Goal: Information Seeking & Learning: Learn about a topic

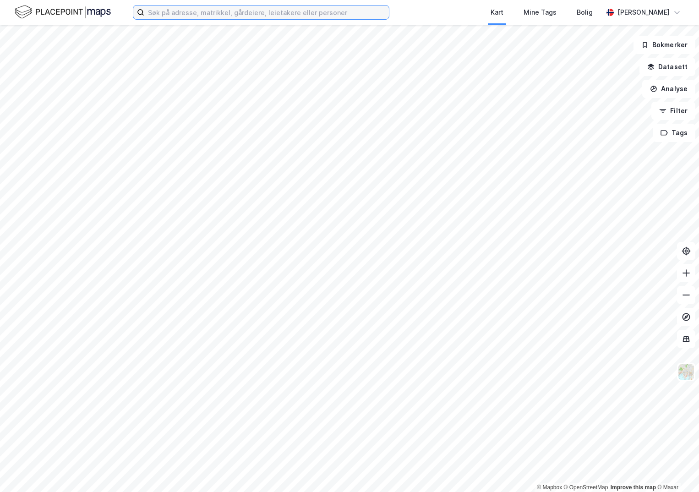
click at [162, 11] on input at bounding box center [266, 12] width 245 height 14
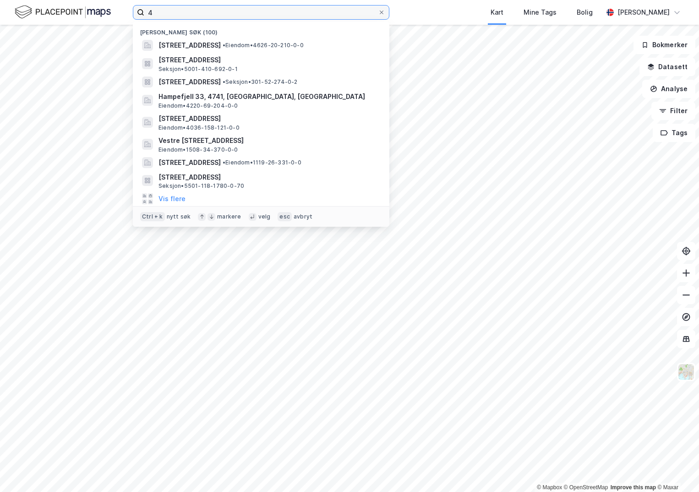
paste input "631-417/91/0/0"
type input "4631-417/91/0/0"
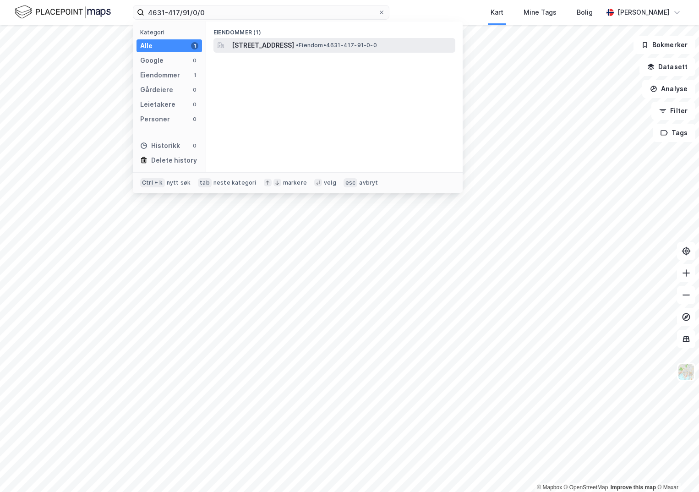
click at [260, 48] on span "[STREET_ADDRESS]" at bounding box center [263, 45] width 62 height 11
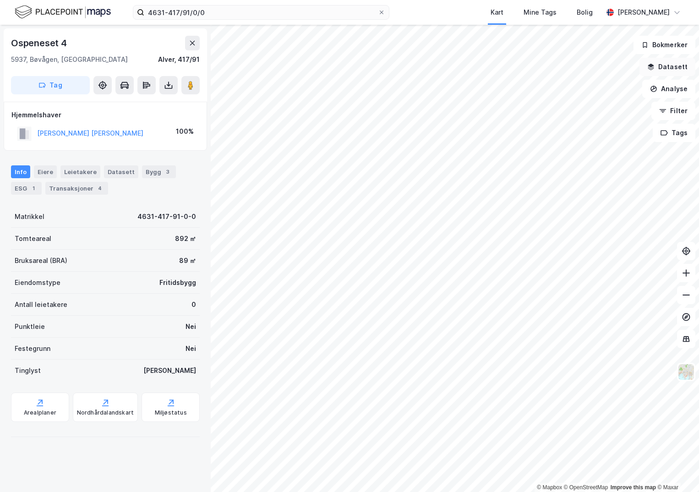
click at [675, 65] on button "Datasett" at bounding box center [667, 67] width 56 height 18
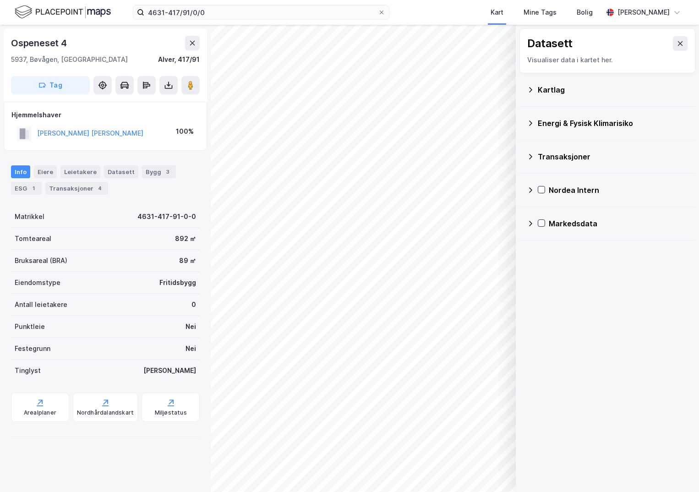
click at [546, 89] on div "Kartlag" at bounding box center [613, 89] width 150 height 11
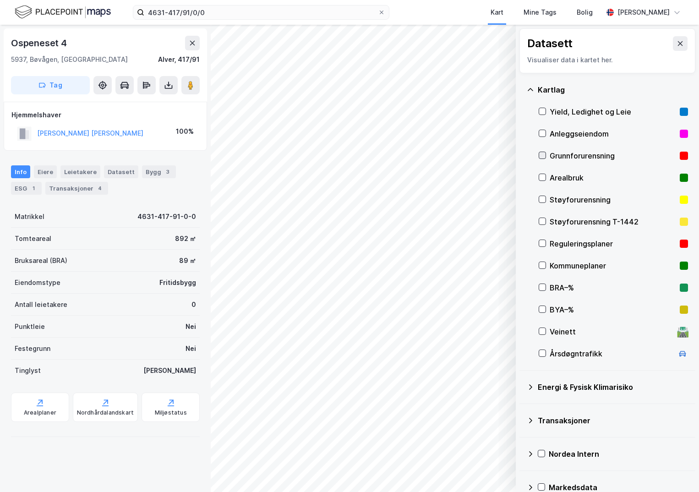
click at [541, 156] on icon at bounding box center [542, 155] width 6 height 6
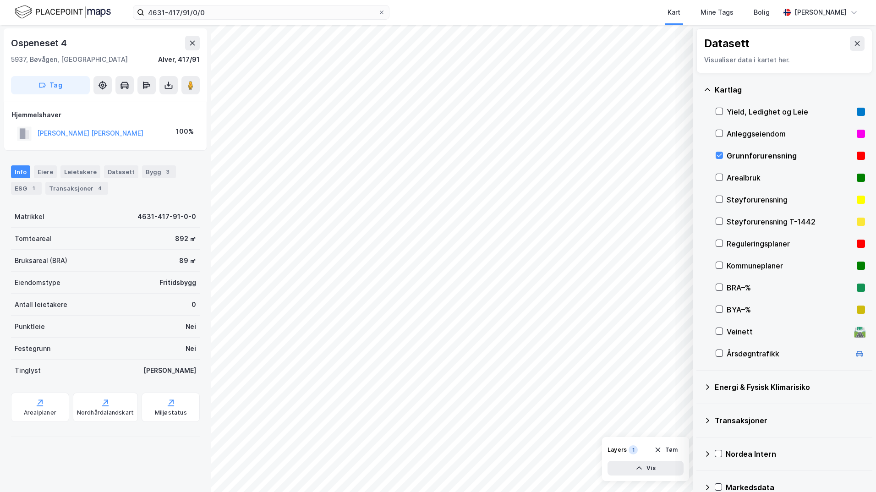
click at [698, 385] on icon at bounding box center [706, 386] width 7 height 7
click at [698, 409] on icon at bounding box center [730, 408] width 5 height 3
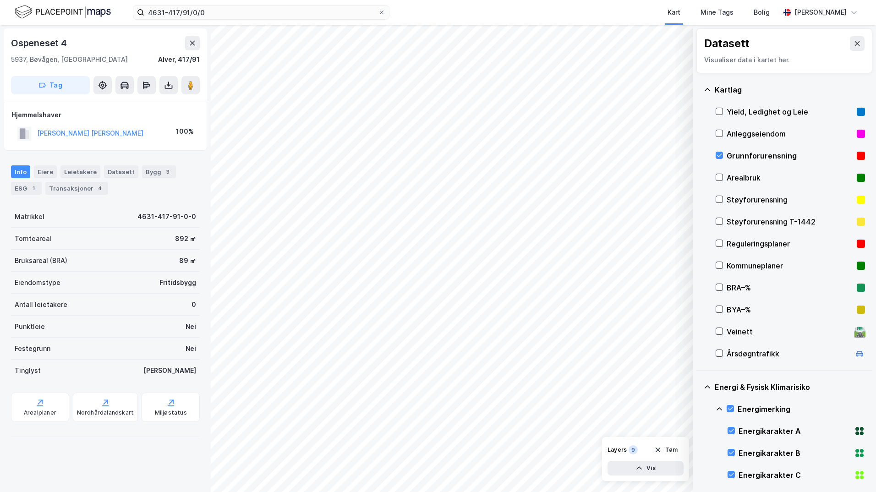
scroll to position [92, 0]
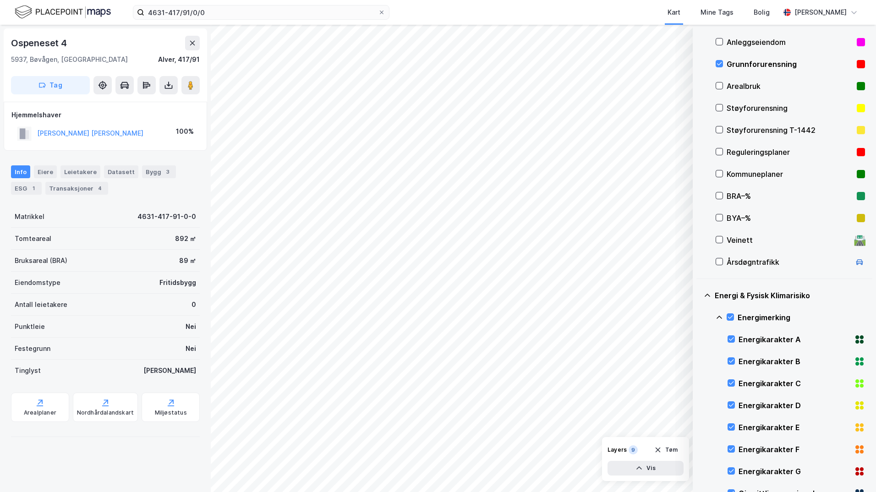
click at [698, 317] on icon at bounding box center [718, 317] width 7 height 7
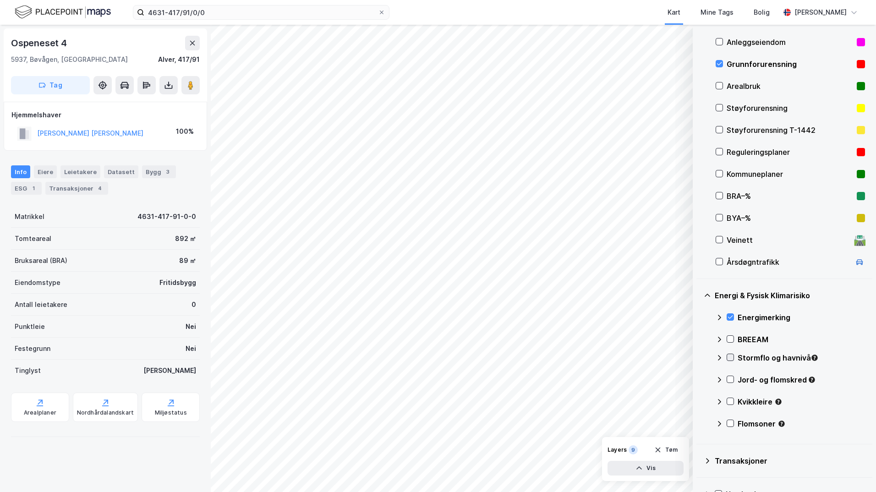
click at [698, 358] on icon at bounding box center [730, 357] width 5 height 3
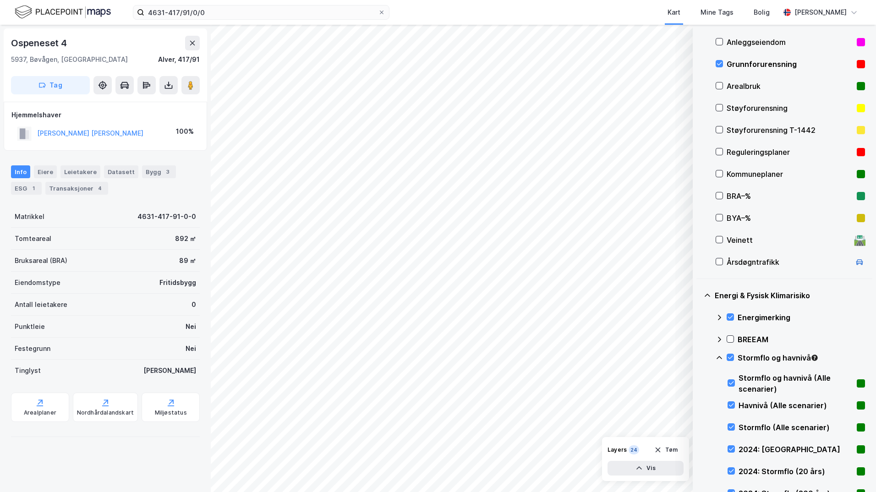
click at [698, 357] on icon at bounding box center [718, 357] width 7 height 7
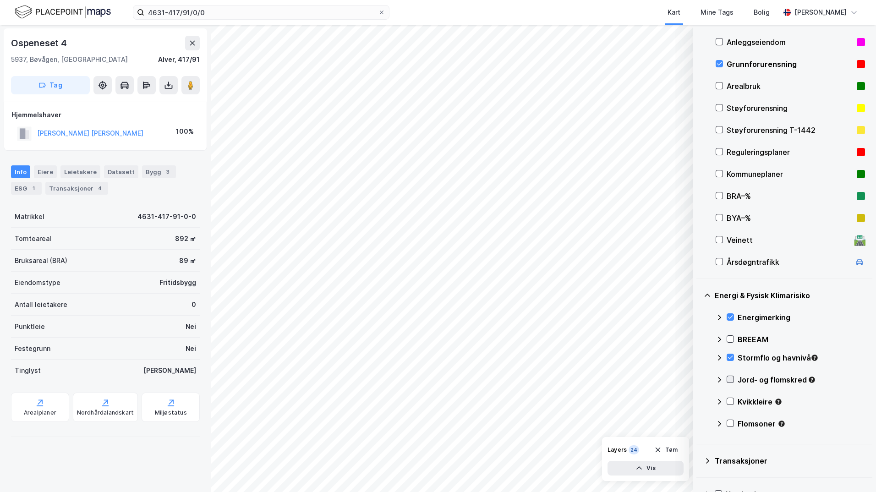
click at [698, 381] on icon at bounding box center [730, 379] width 6 height 6
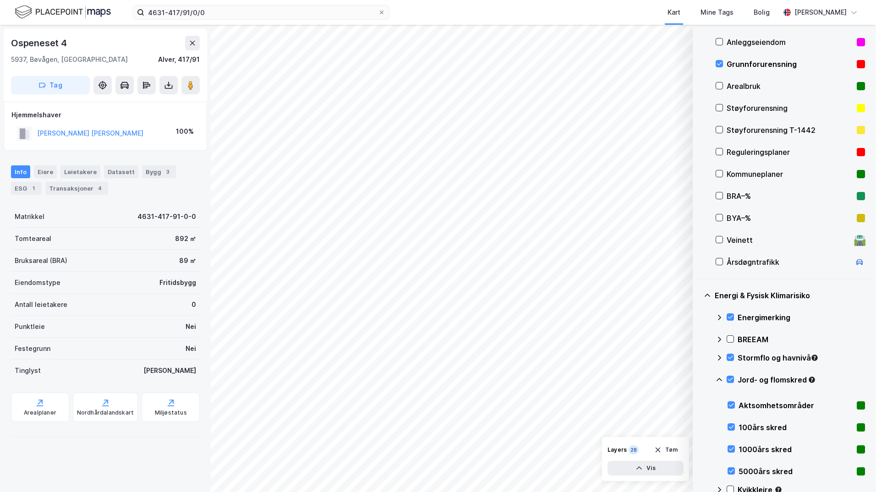
click at [698, 379] on icon at bounding box center [718, 379] width 5 height 3
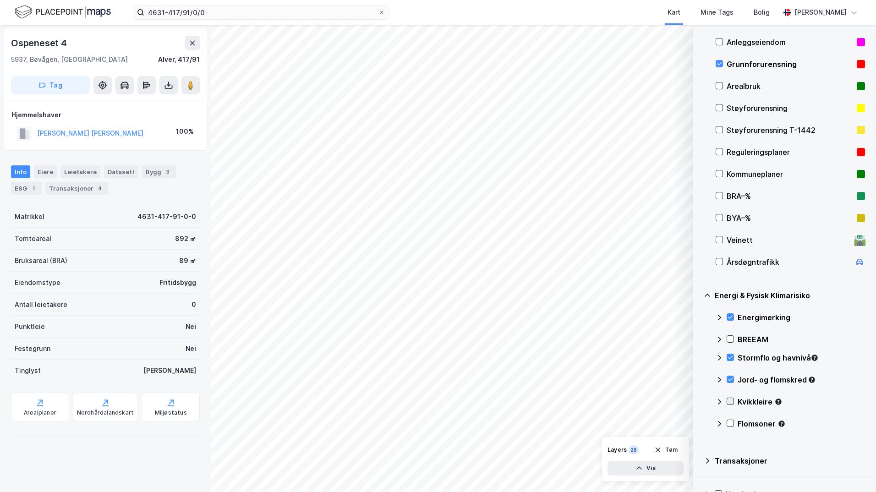
click at [698, 401] on icon at bounding box center [730, 401] width 6 height 6
click at [698, 401] on icon at bounding box center [718, 401] width 7 height 7
click at [698, 357] on icon at bounding box center [730, 357] width 6 height 6
click at [698, 424] on icon at bounding box center [730, 423] width 6 height 6
click at [698, 423] on icon at bounding box center [718, 423] width 5 height 3
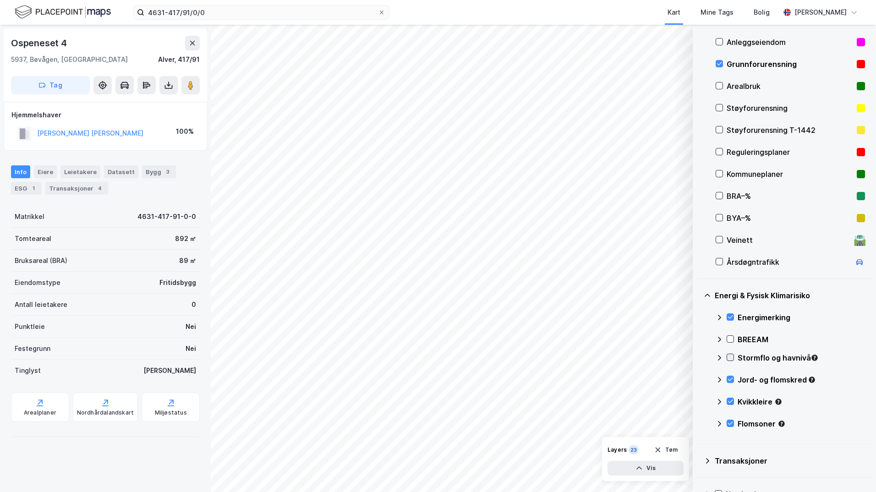
click at [698, 354] on icon at bounding box center [730, 357] width 6 height 6
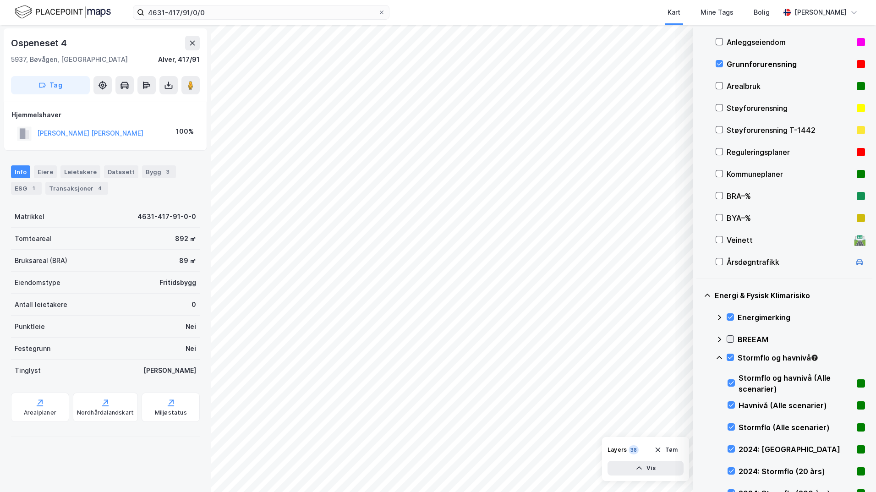
click at [698, 338] on icon at bounding box center [730, 339] width 6 height 6
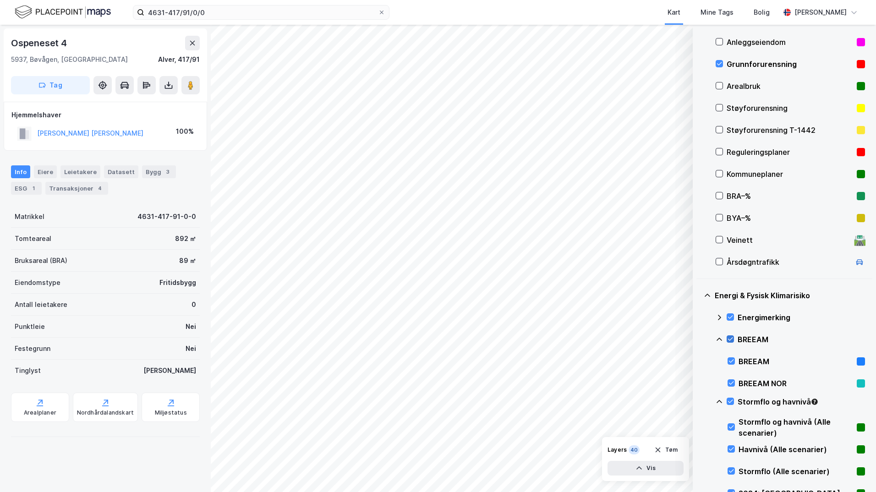
click at [698, 338] on icon at bounding box center [730, 339] width 6 height 6
click at [698, 339] on icon at bounding box center [718, 339] width 7 height 7
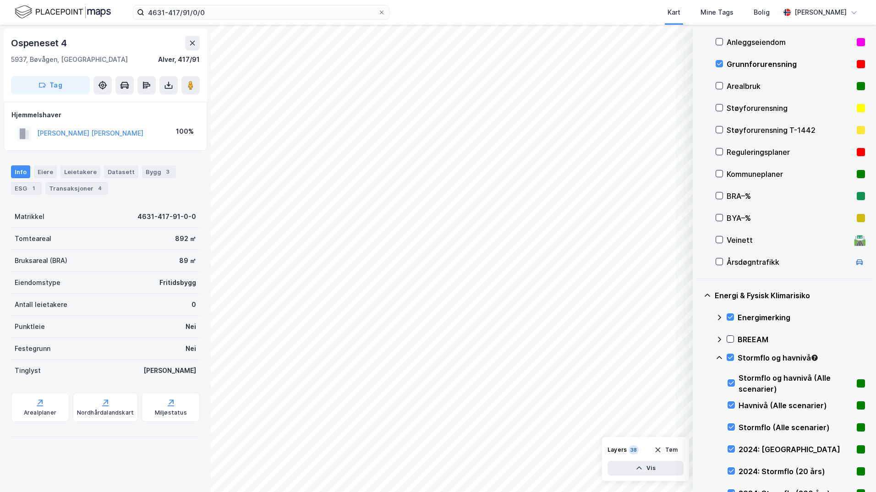
scroll to position [137, 0]
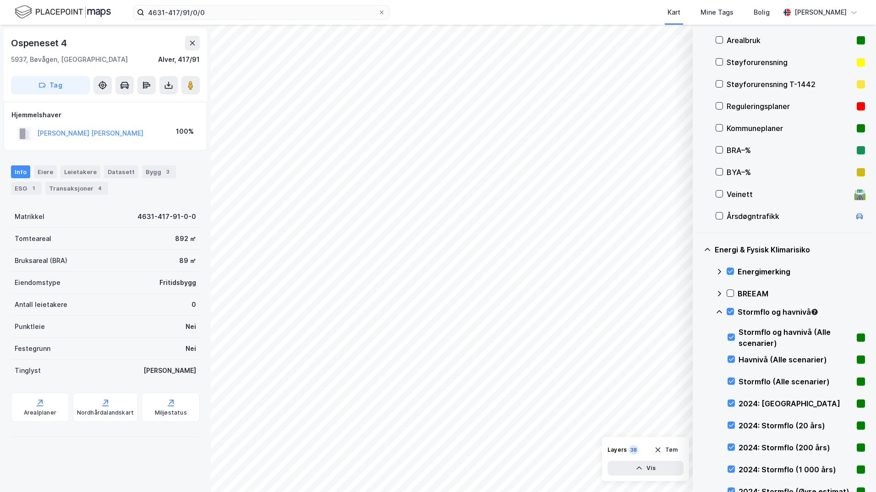
click at [698, 312] on icon at bounding box center [718, 311] width 5 height 3
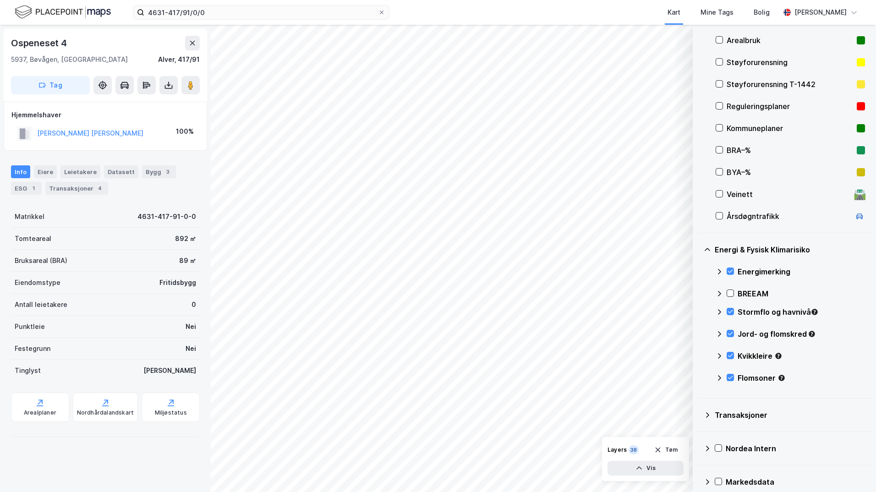
scroll to position [92, 0]
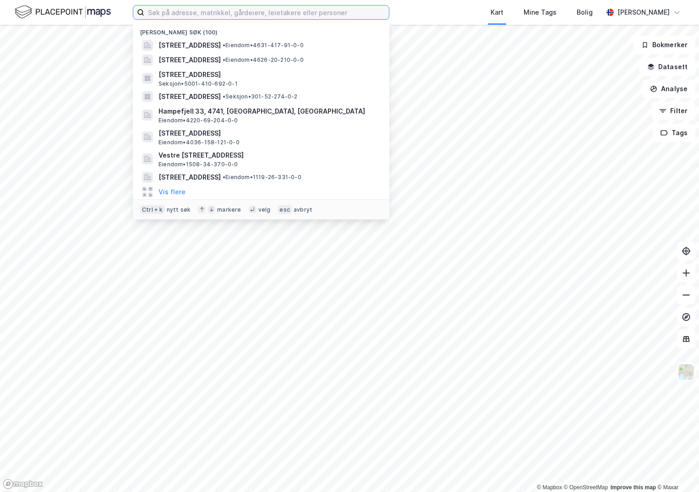
click at [185, 11] on input at bounding box center [266, 12] width 245 height 14
paste input "1580-476/69/0/1"
type input "1580-476/69/0/1"
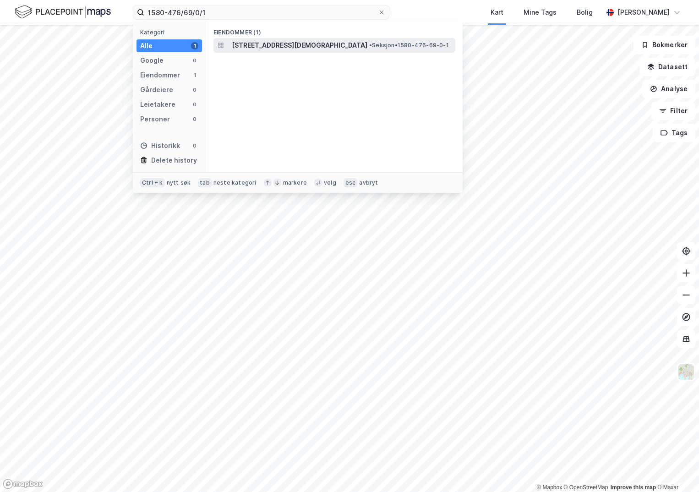
click at [281, 47] on span "[STREET_ADDRESS][DEMOGRAPHIC_DATA]" at bounding box center [300, 45] width 136 height 11
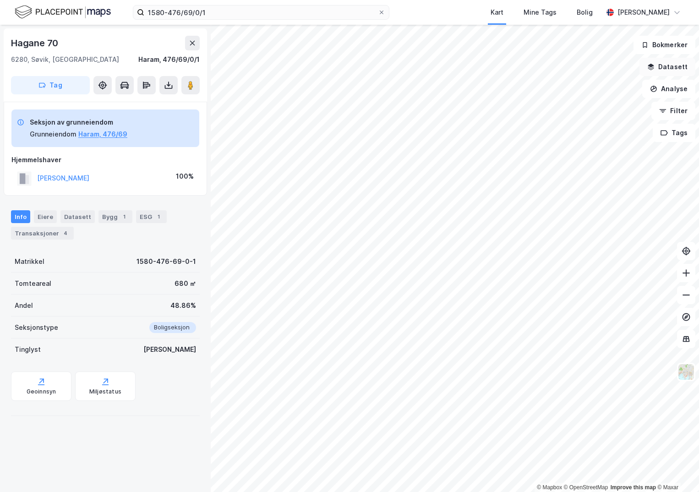
click at [660, 71] on button "Datasett" at bounding box center [667, 67] width 56 height 18
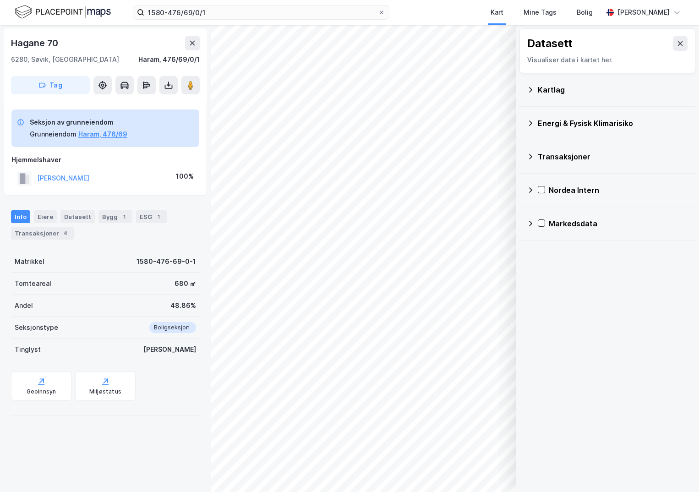
click at [539, 87] on div "Kartlag" at bounding box center [613, 89] width 150 height 11
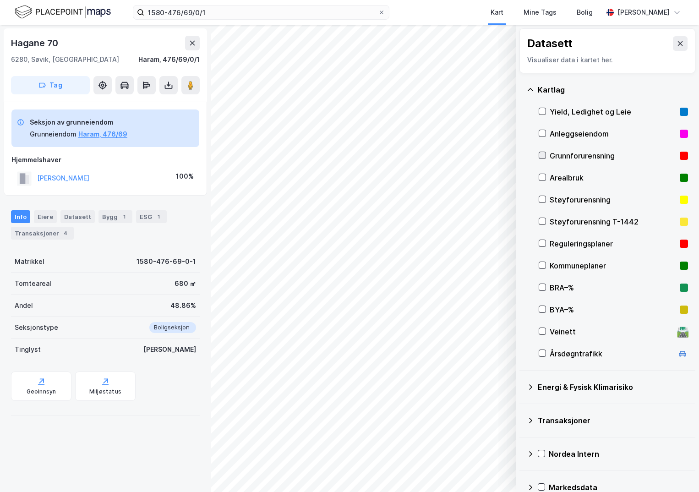
click at [543, 154] on icon at bounding box center [542, 155] width 6 height 6
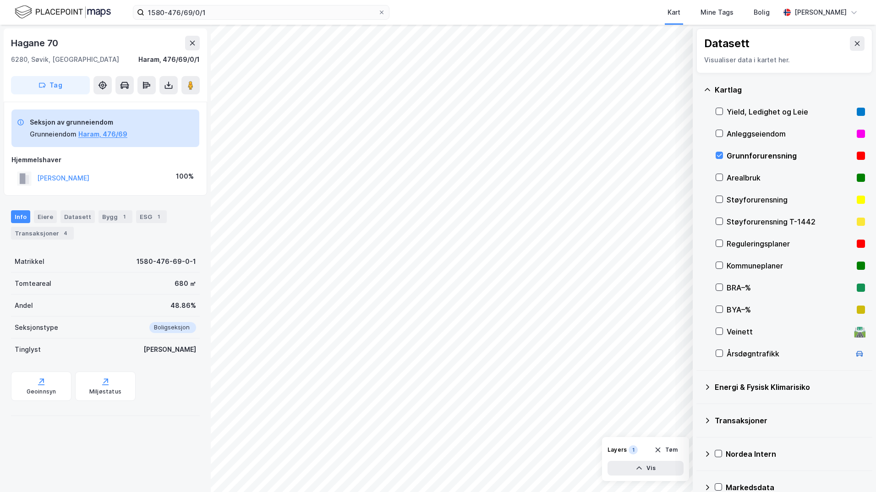
scroll to position [16, 0]
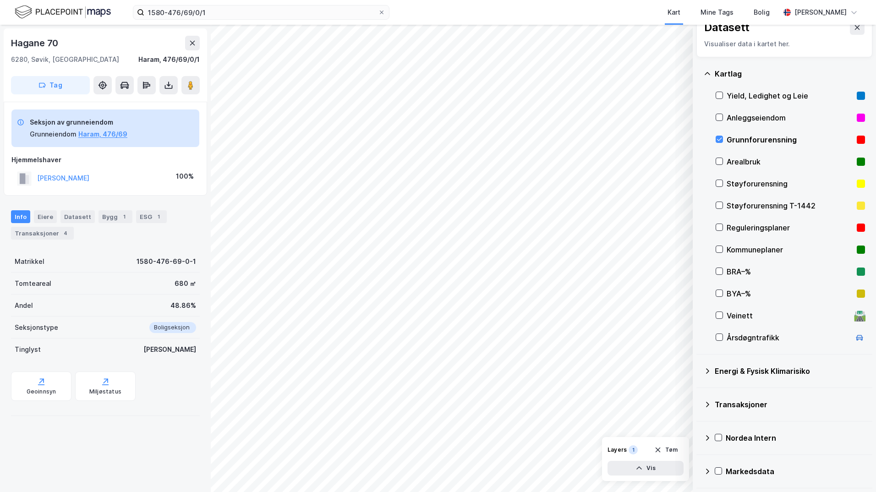
click at [698, 368] on icon at bounding box center [706, 370] width 7 height 7
drag, startPoint x: 729, startPoint y: 391, endPoint x: 724, endPoint y: 395, distance: 5.8
click at [698, 392] on icon at bounding box center [730, 392] width 6 height 6
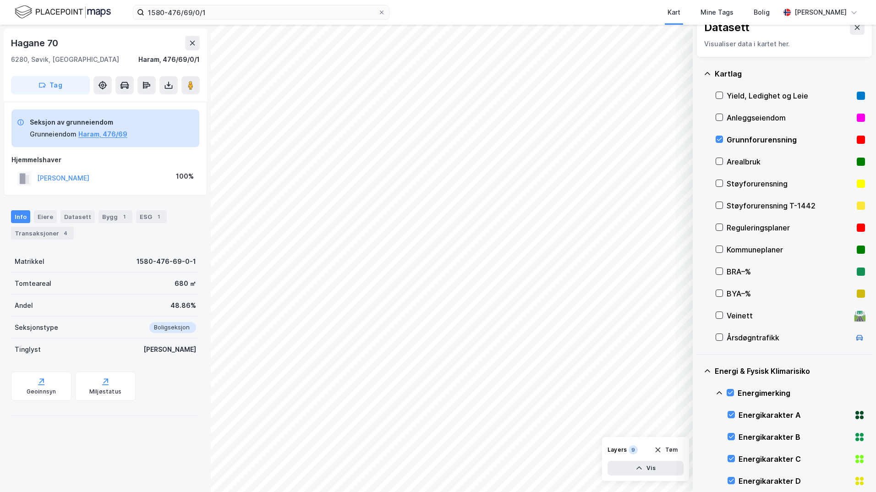
click at [698, 393] on icon at bounding box center [718, 392] width 7 height 7
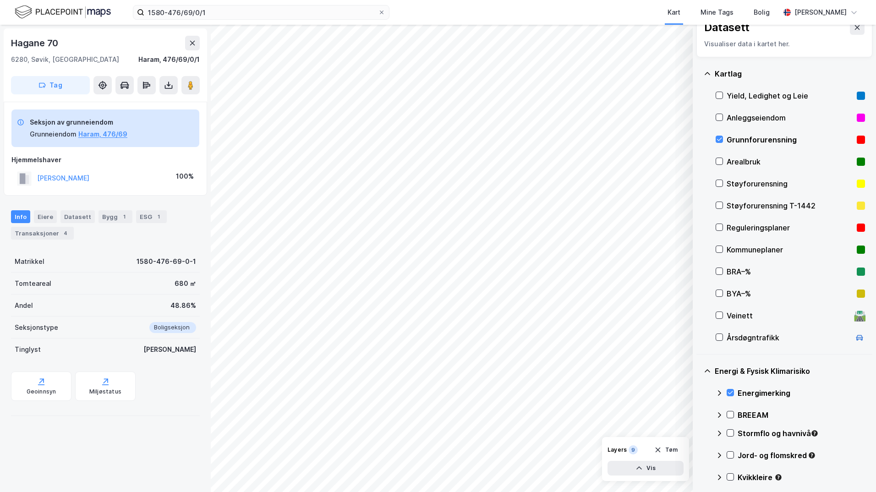
scroll to position [62, 0]
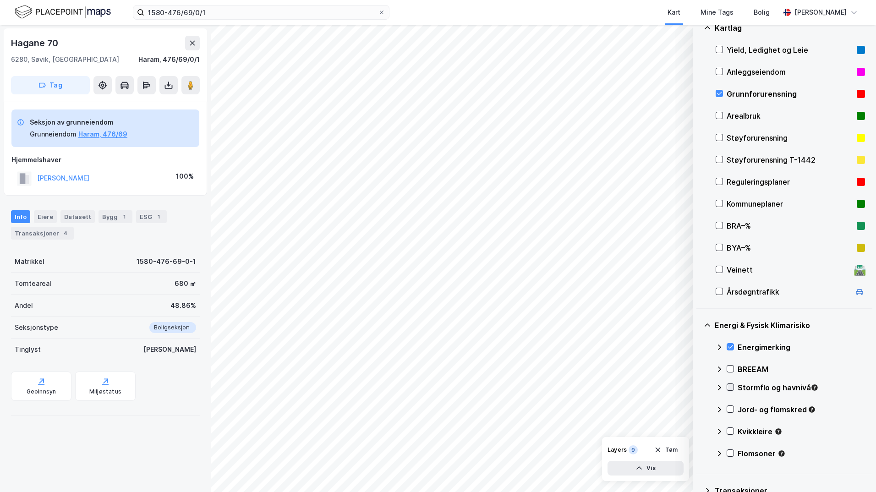
click at [698, 388] on icon at bounding box center [730, 387] width 6 height 6
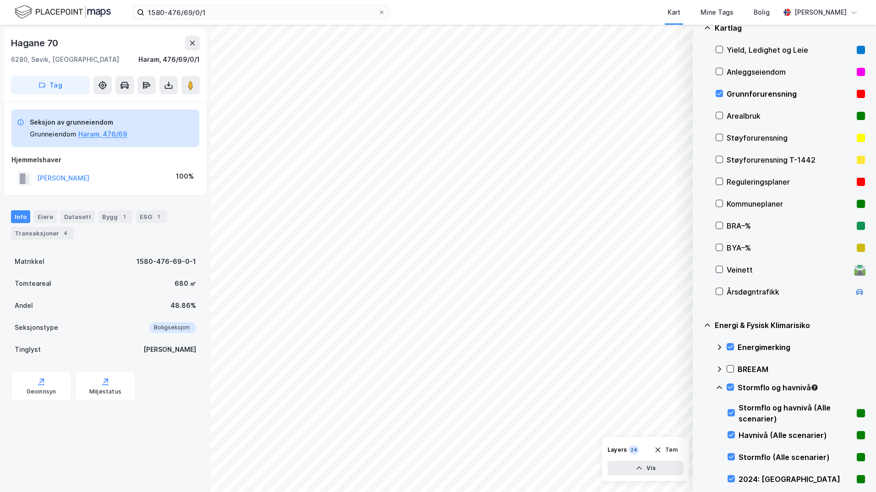
click at [698, 388] on icon at bounding box center [718, 387] width 7 height 7
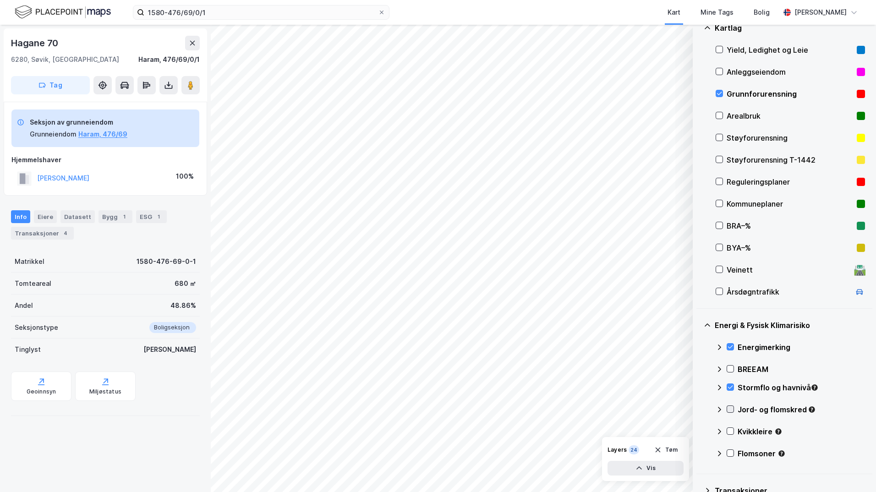
click at [698, 408] on icon at bounding box center [730, 409] width 5 height 3
click at [698, 409] on icon at bounding box center [718, 409] width 7 height 7
drag, startPoint x: 732, startPoint y: 430, endPoint x: 726, endPoint y: 430, distance: 6.0
click at [698, 430] on icon at bounding box center [730, 431] width 6 height 6
click at [698, 431] on icon at bounding box center [718, 431] width 7 height 7
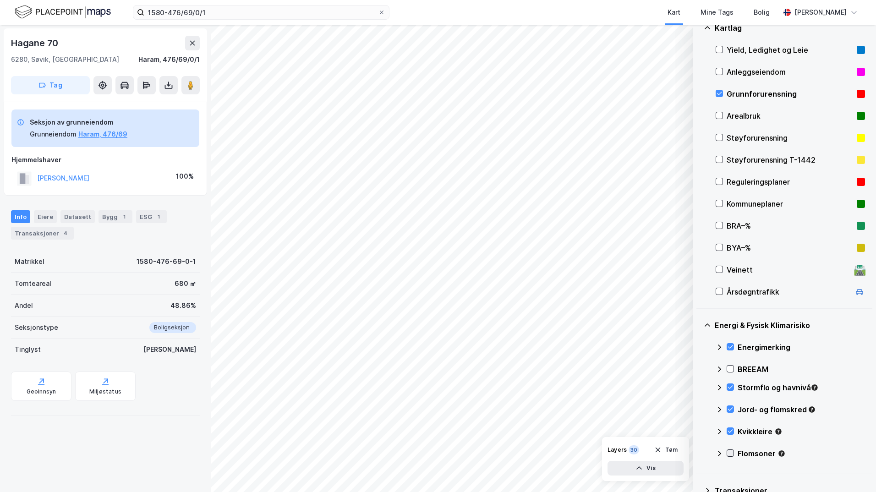
click at [698, 453] on icon at bounding box center [730, 453] width 6 height 6
click at [698, 455] on icon at bounding box center [718, 453] width 7 height 7
